Goal: Task Accomplishment & Management: Use online tool/utility

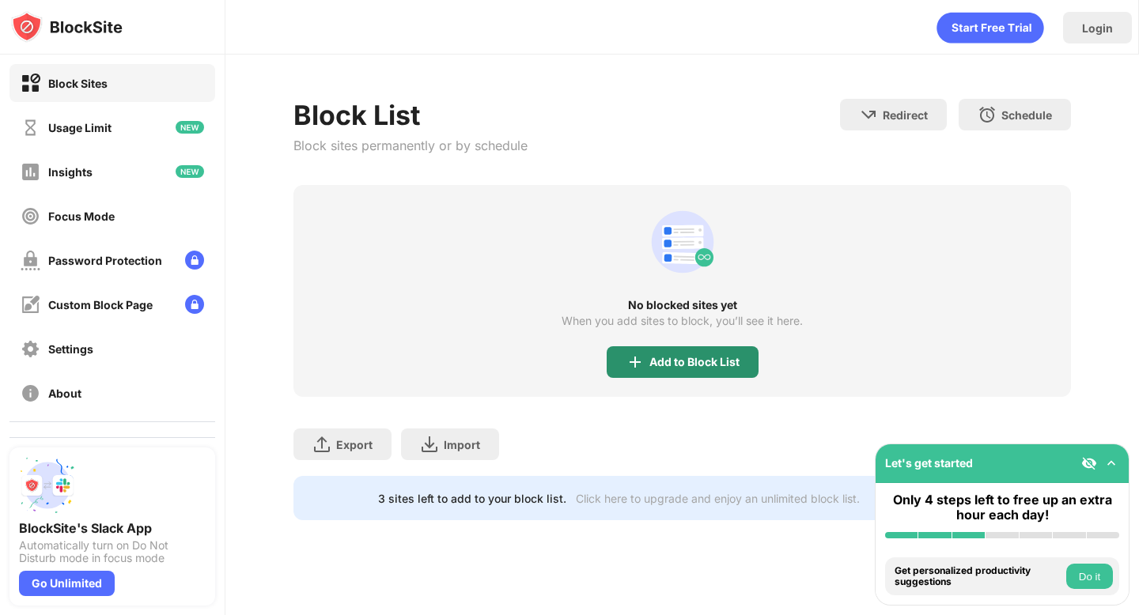
click at [665, 349] on div "Add to Block List" at bounding box center [683, 362] width 152 height 32
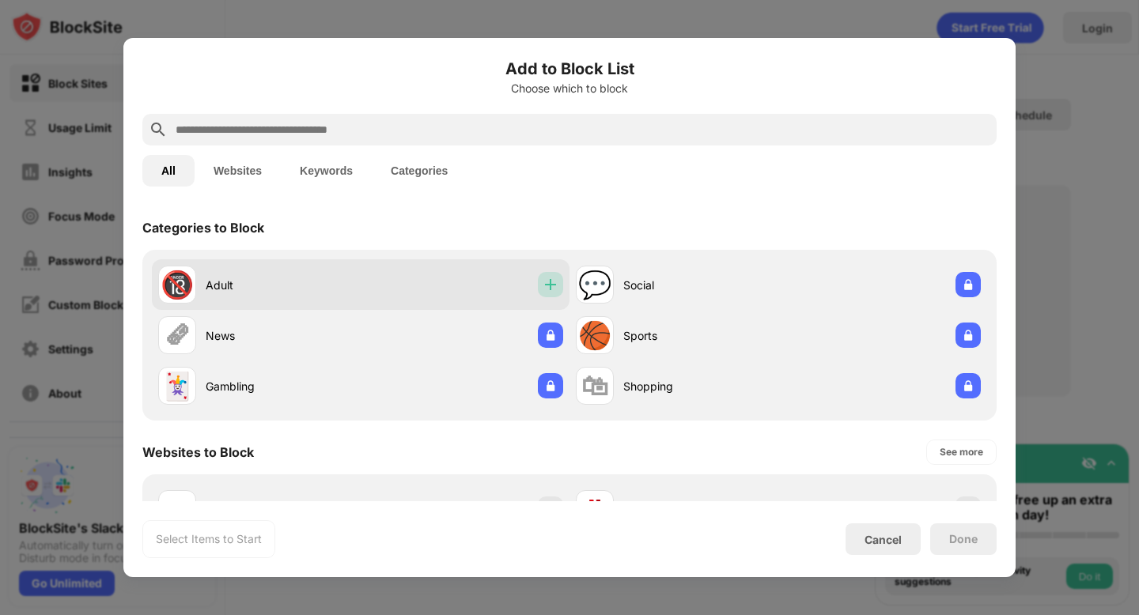
click at [550, 282] on img at bounding box center [550, 285] width 16 height 16
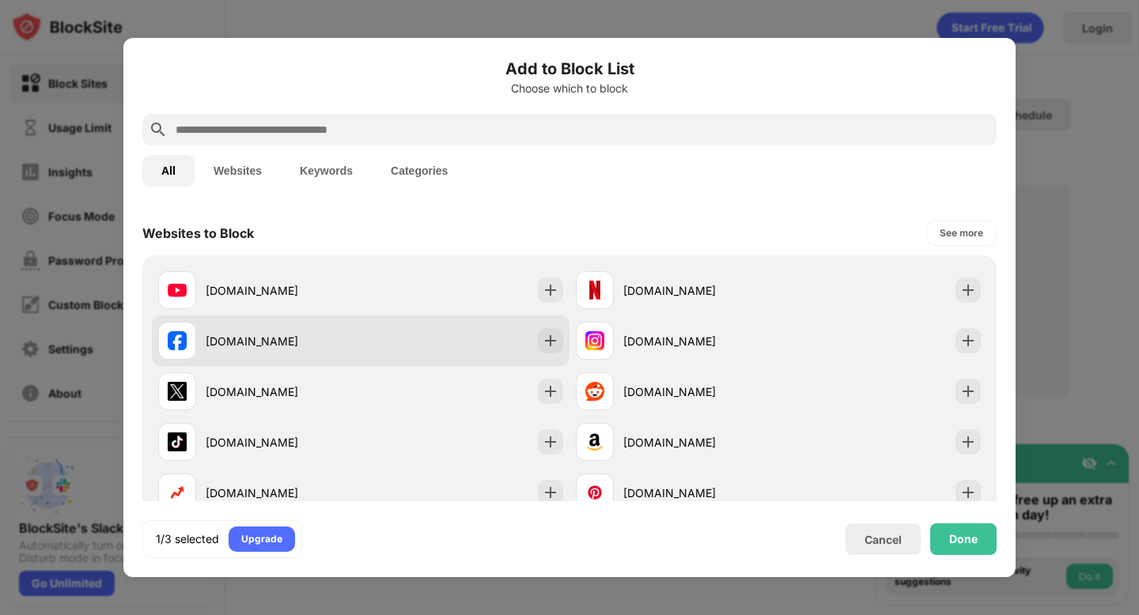
scroll to position [238, 0]
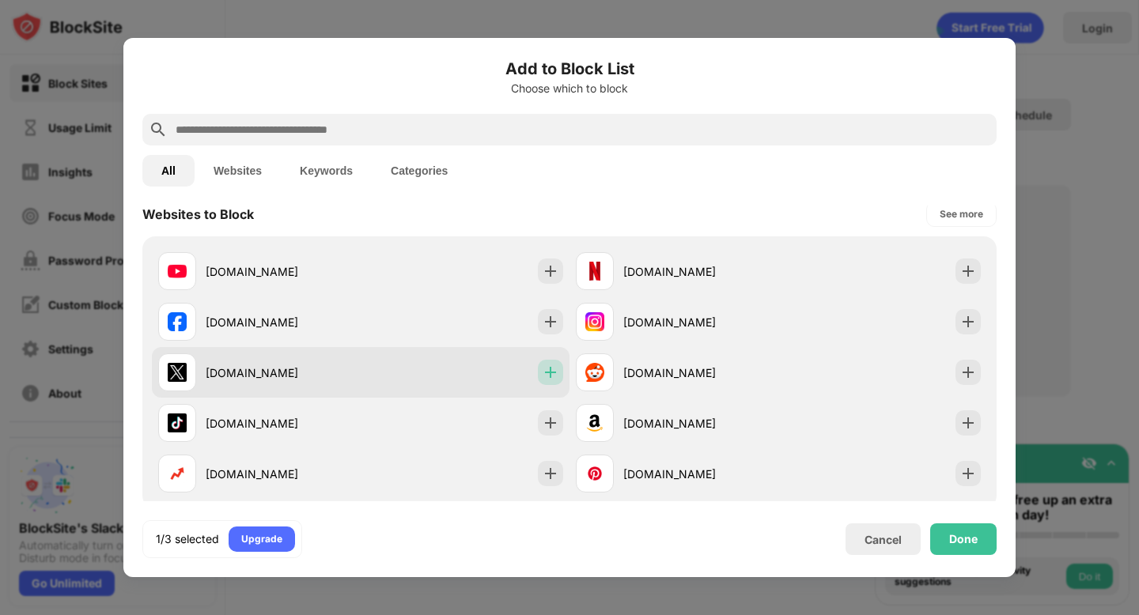
click at [545, 368] on img at bounding box center [550, 373] width 16 height 16
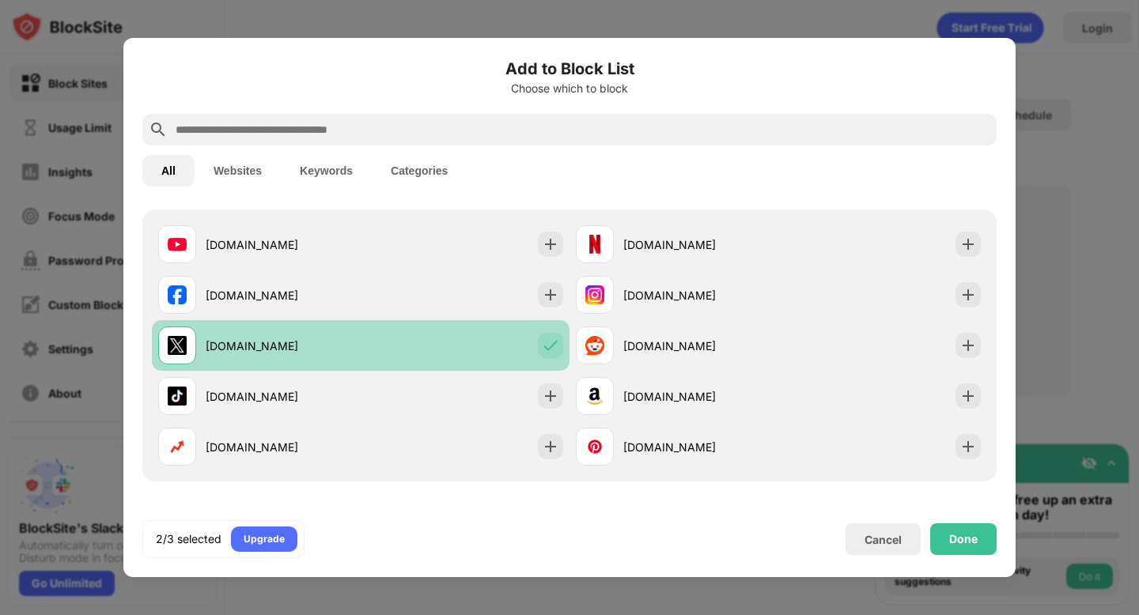
scroll to position [263, 0]
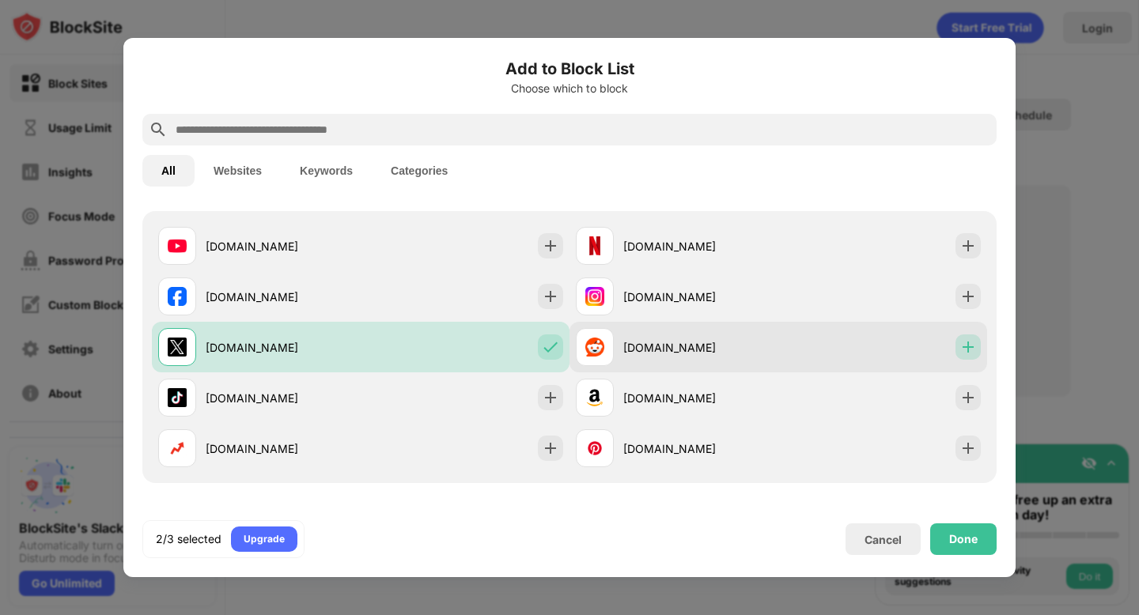
click at [960, 344] on img at bounding box center [968, 347] width 16 height 16
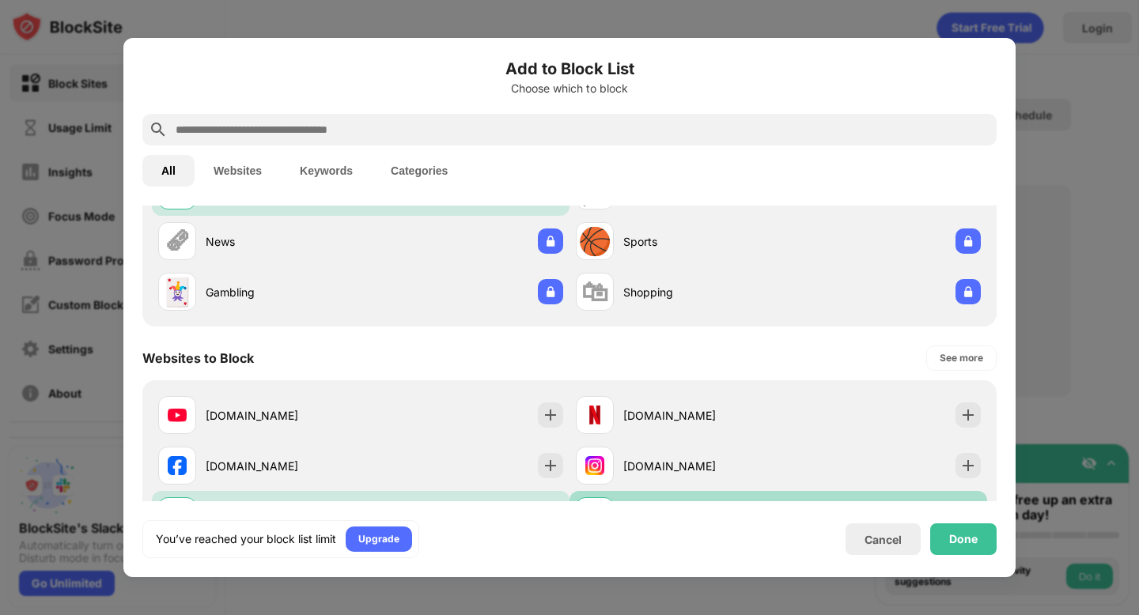
scroll to position [0, 0]
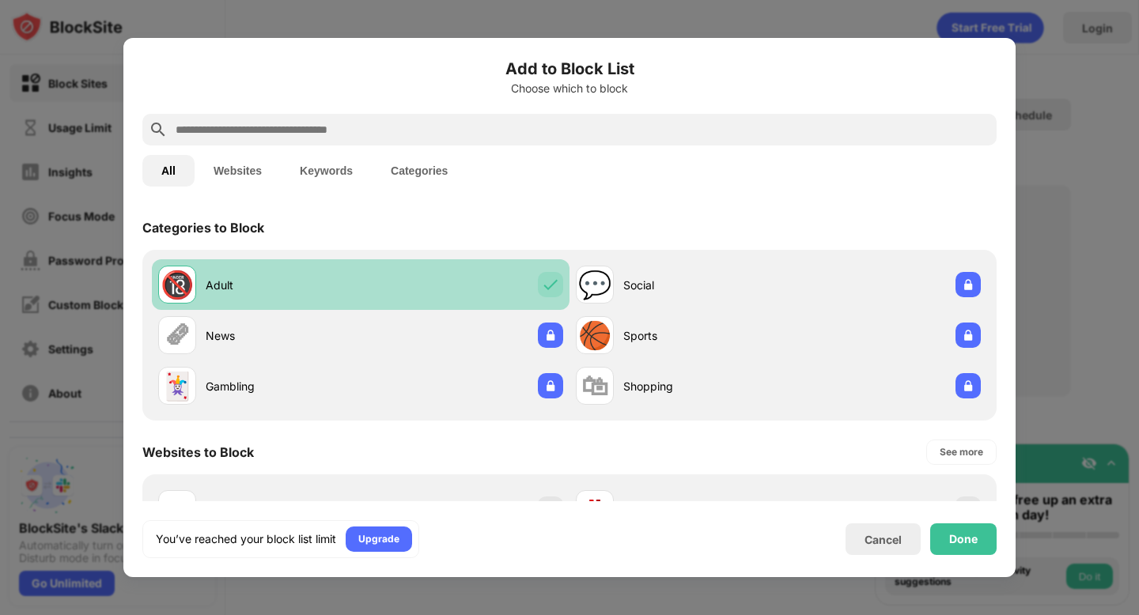
click at [543, 288] on img at bounding box center [550, 285] width 16 height 16
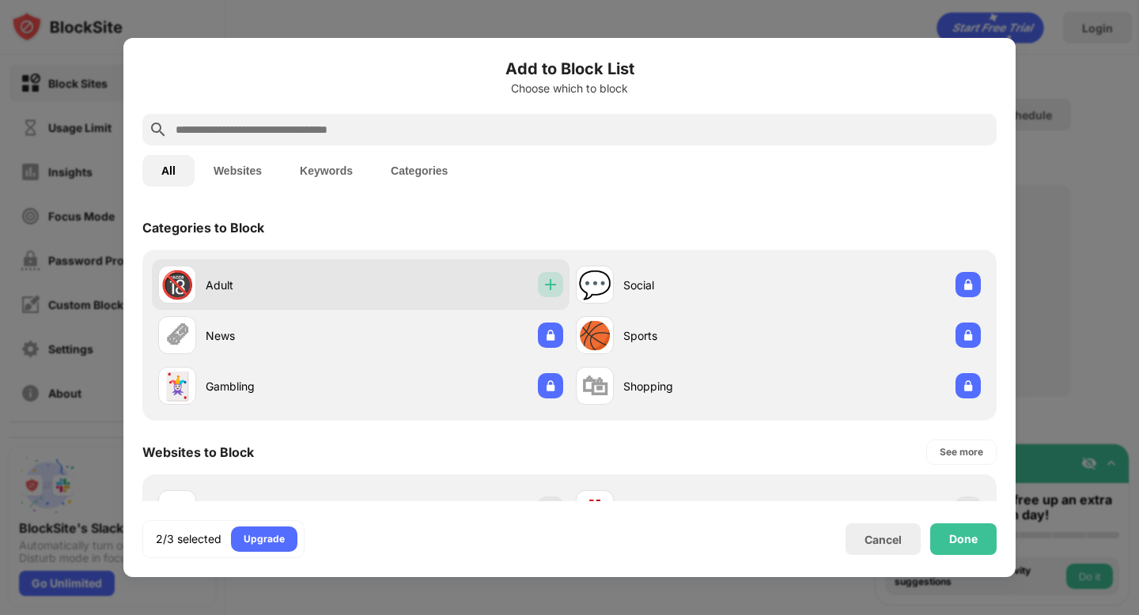
click at [544, 285] on img at bounding box center [550, 285] width 16 height 16
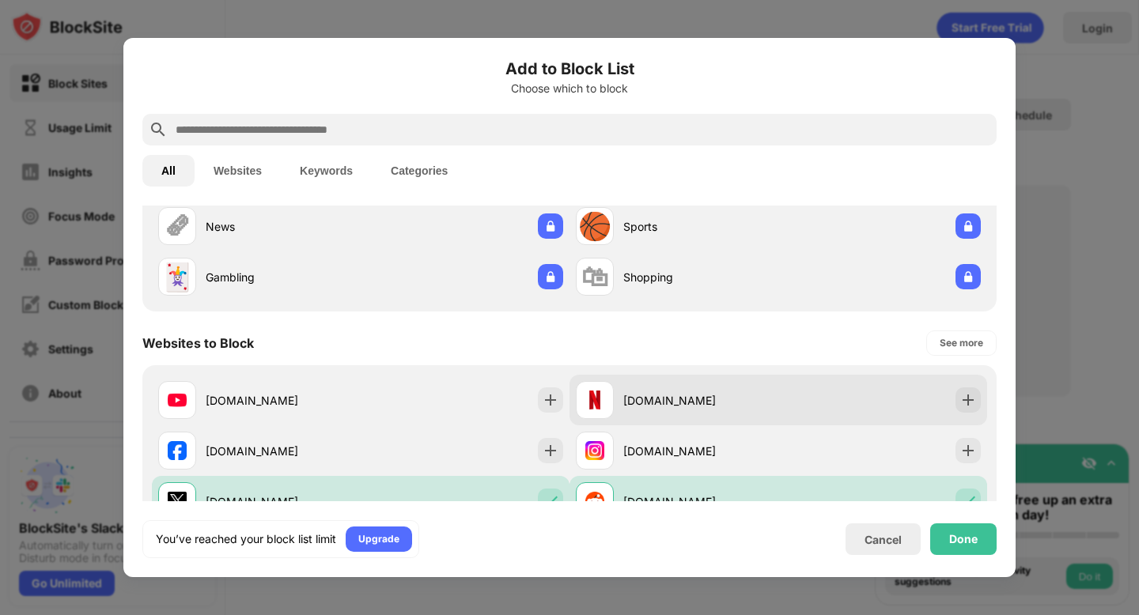
scroll to position [142, 0]
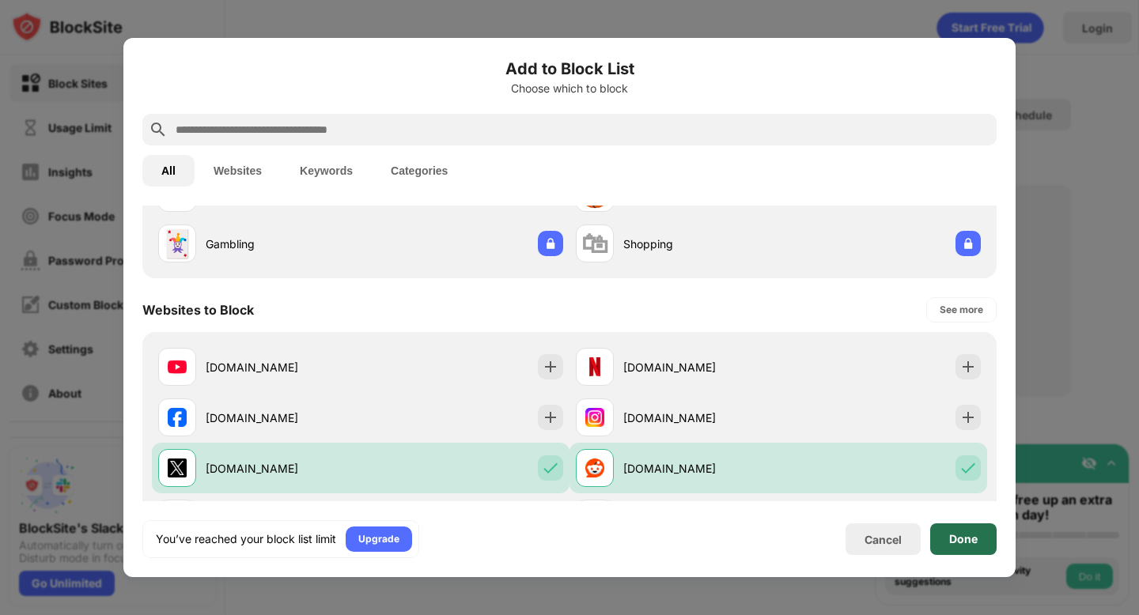
click at [944, 532] on div "Done" at bounding box center [963, 539] width 66 height 32
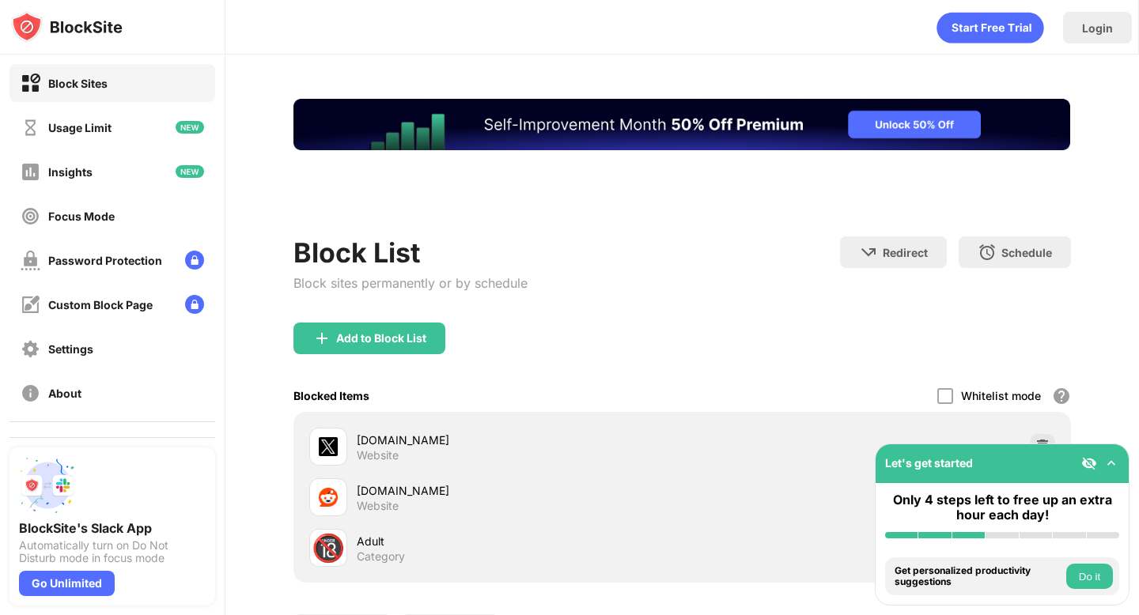
scroll to position [0, 0]
